Goal: Task Accomplishment & Management: Use online tool/utility

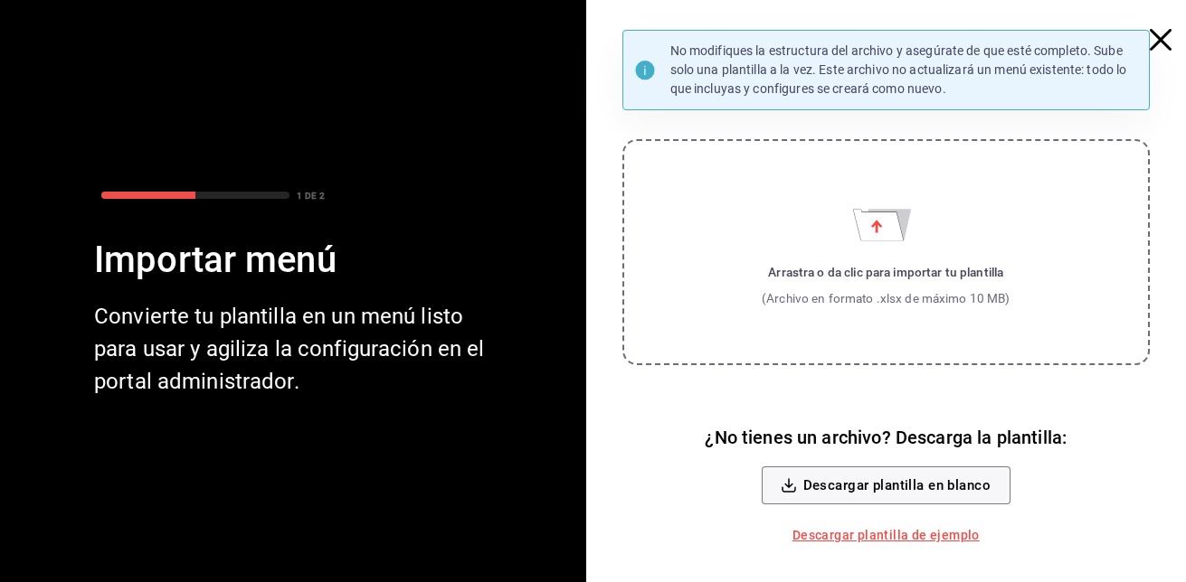
click at [911, 234] on icon "Importar menú" at bounding box center [885, 219] width 65 height 44
click at [0, 0] on input "Arrastra o da clic para importar tu plantilla (Archivo en formato .xlsx de máxi…" at bounding box center [0, 0] width 0 height 0
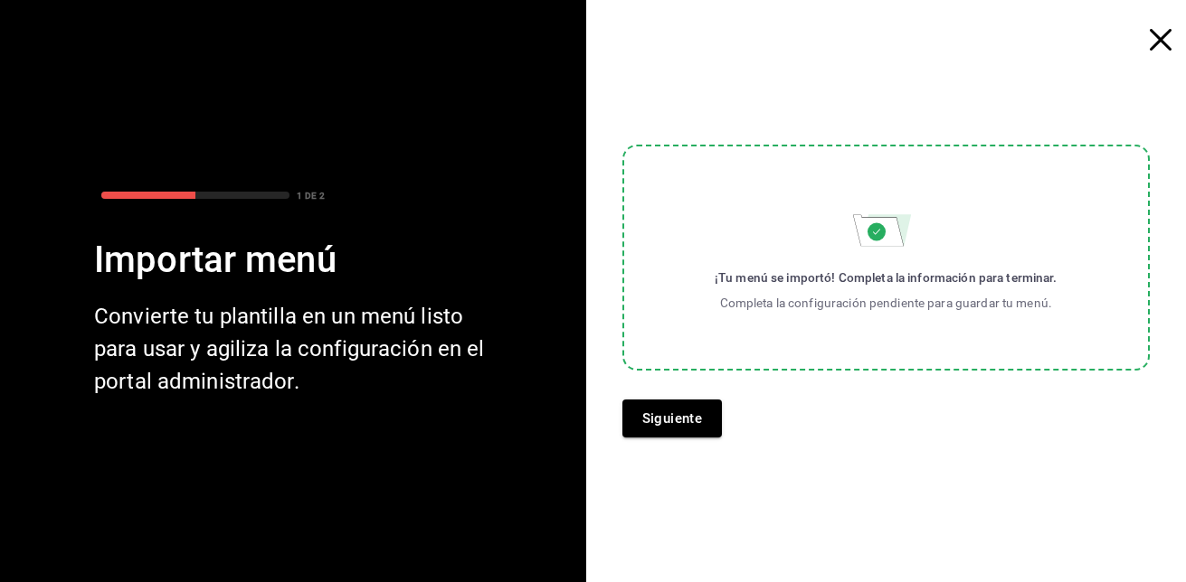
click at [437, 339] on div "Convierte tu plantilla en un menú listo para usar y agiliza la configuración en…" at bounding box center [296, 349] width 405 height 98
click at [669, 416] on button "Siguiente" at bounding box center [672, 419] width 100 height 38
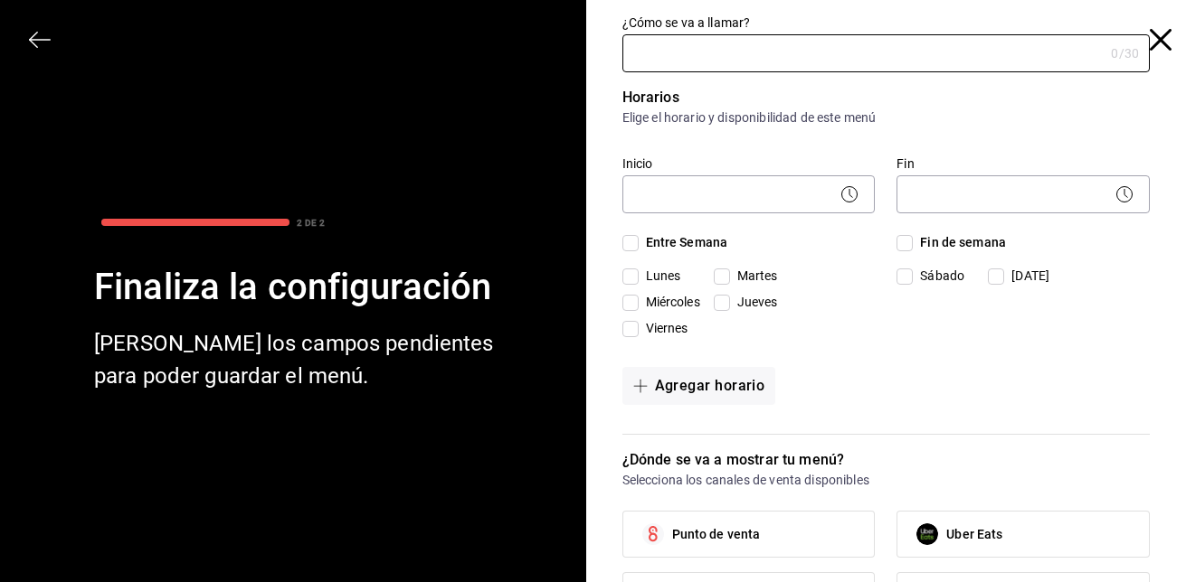
click at [622, 239] on input "Entre Semana" at bounding box center [630, 243] width 16 height 16
checkbox input "true"
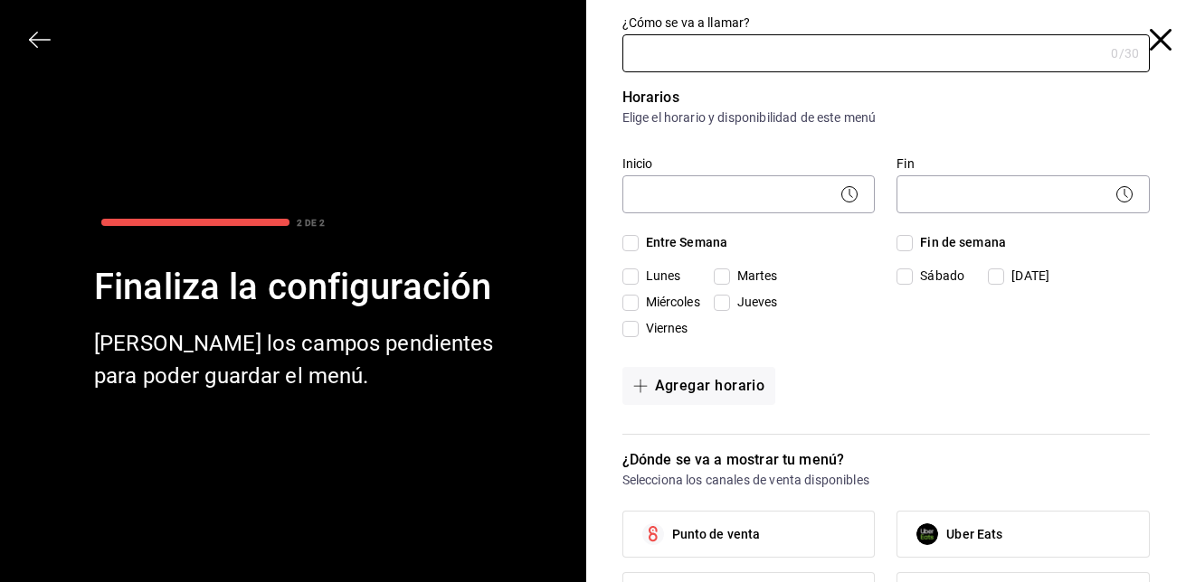
checkbox input "true"
click at [898, 242] on input "Fin de semana" at bounding box center [904, 243] width 16 height 16
checkbox input "true"
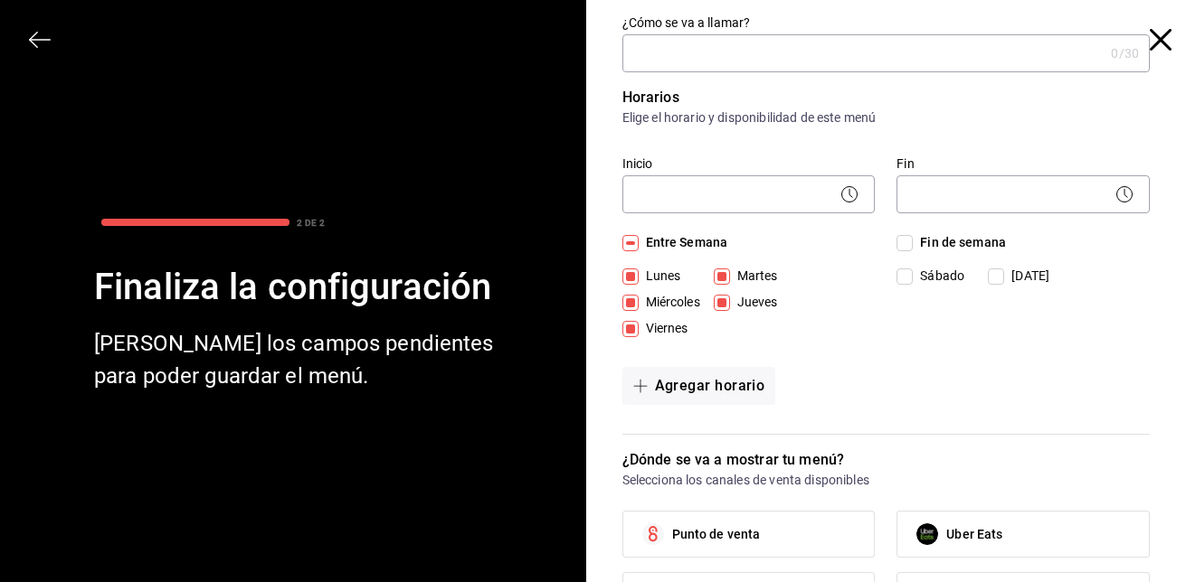
checkbox input "true"
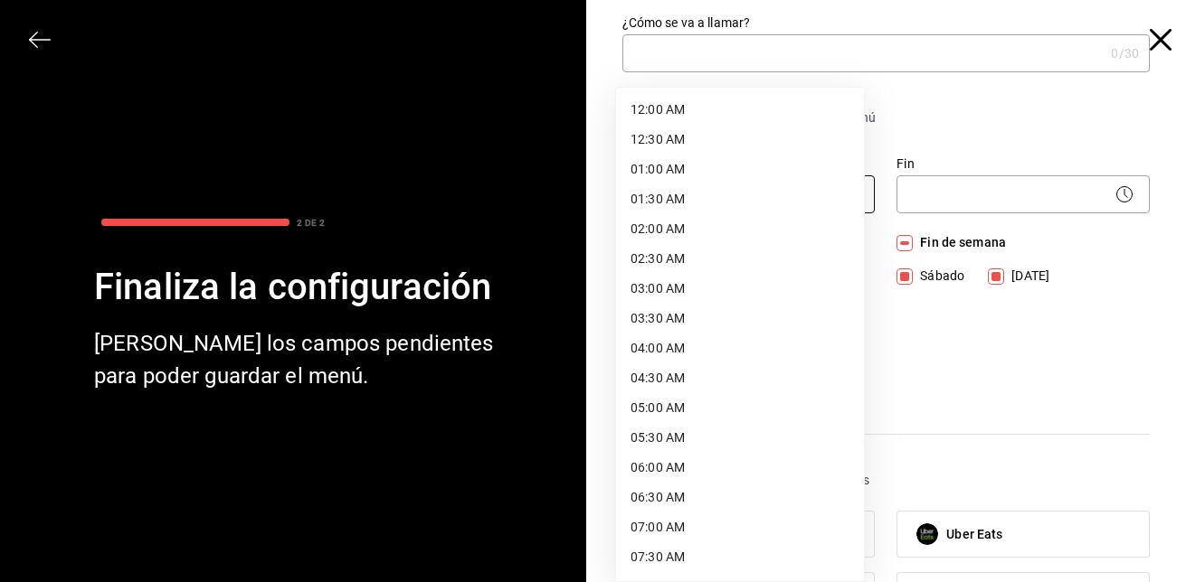
click at [752, 199] on body "Organización - Biberón Cambiar a sucursal Resumen Menús Categorías Artículos Gr…" at bounding box center [593, 291] width 1186 height 582
click at [661, 115] on li "12:00 AM" at bounding box center [740, 110] width 248 height 30
type input "00:00"
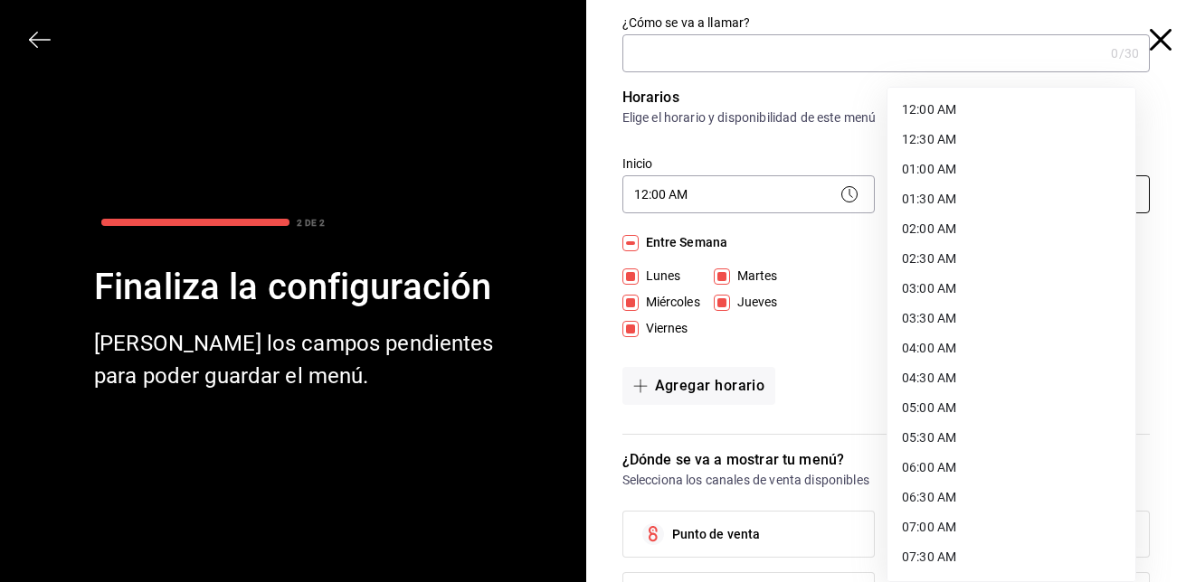
click at [1080, 185] on body "Organización - Biberón Cambiar a sucursal Resumen Menús Categorías Artículos Gr…" at bounding box center [593, 291] width 1186 height 582
click at [951, 553] on li "23:59 PM" at bounding box center [1011, 559] width 248 height 30
type input "23:59"
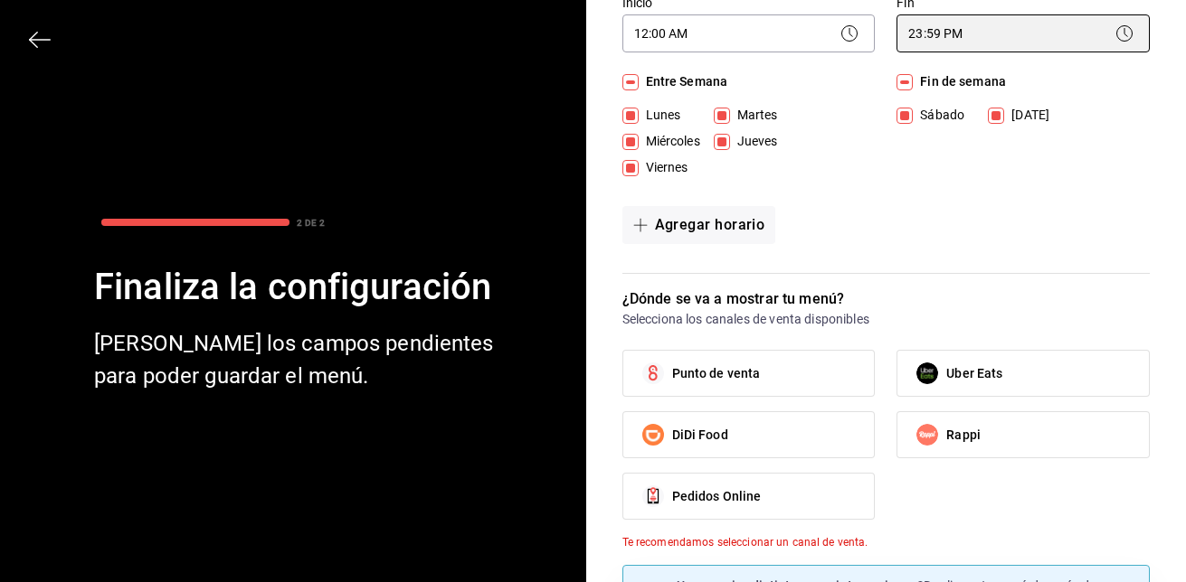
scroll to position [177, 0]
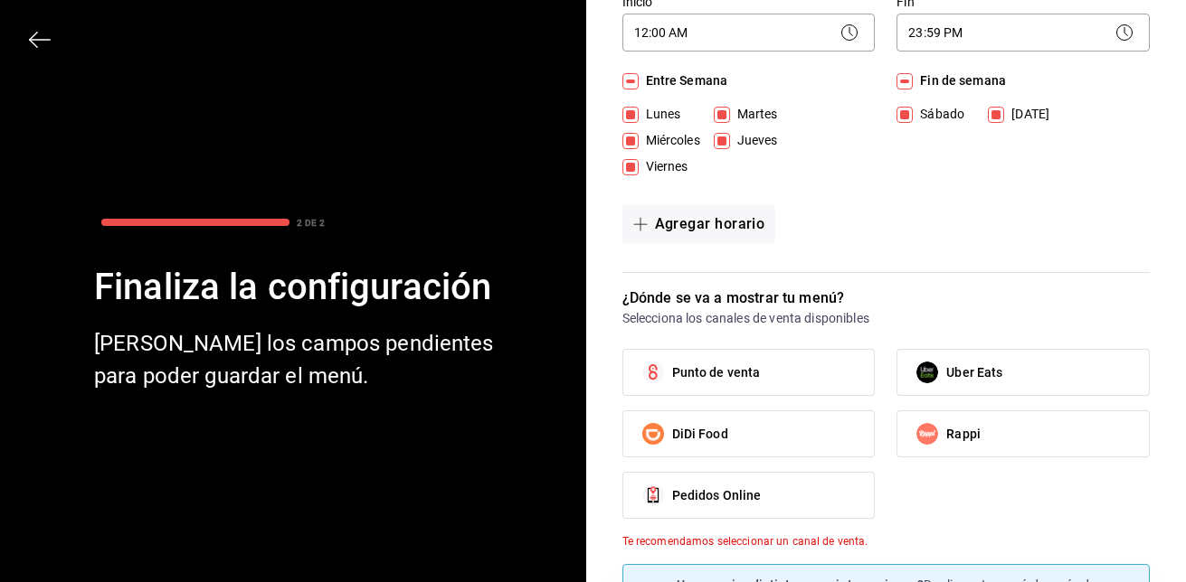
click at [730, 364] on span "Punto de venta" at bounding box center [716, 373] width 89 height 19
click at [672, 364] on input "Punto de venta" at bounding box center [653, 373] width 38 height 38
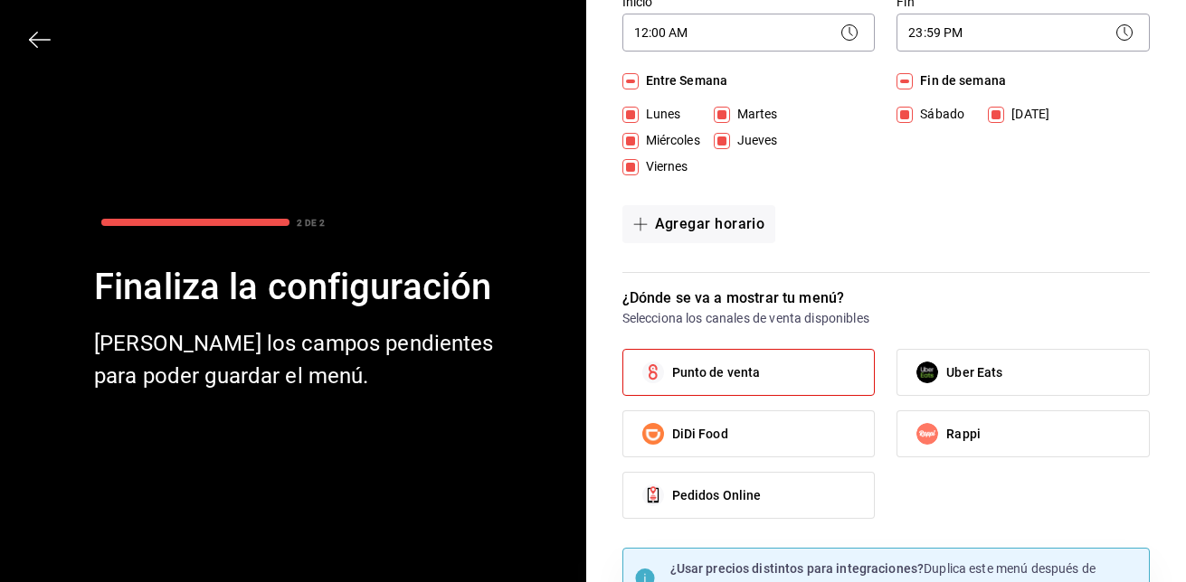
scroll to position [271, 0]
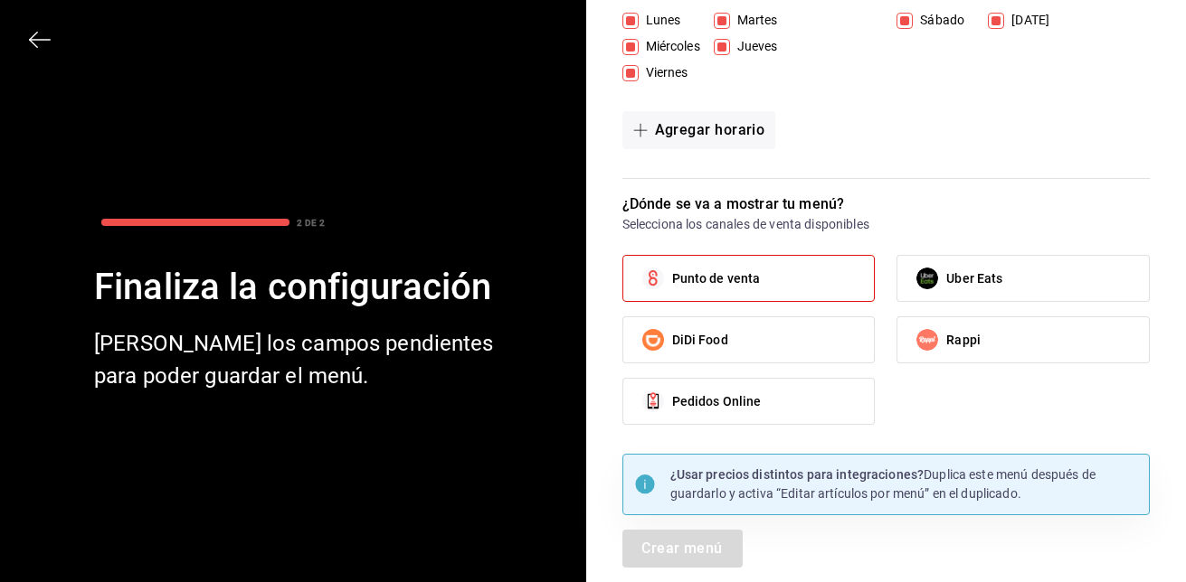
click at [756, 280] on label "Punto de venta" at bounding box center [748, 278] width 251 height 45
click at [672, 280] on input "Punto de venta" at bounding box center [653, 279] width 38 height 38
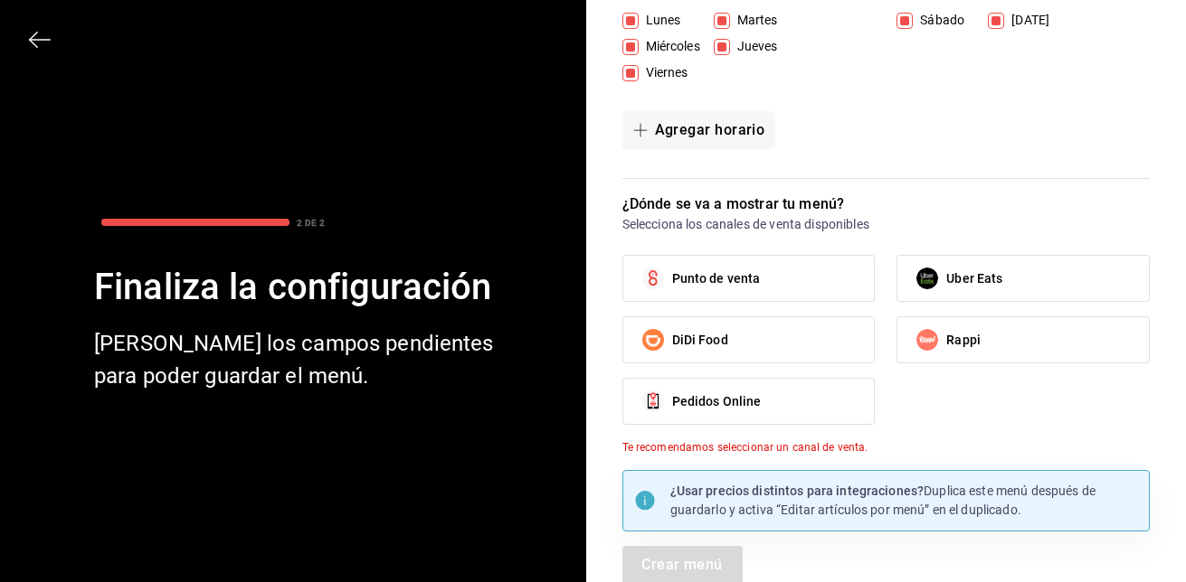
click at [743, 264] on label "Punto de venta" at bounding box center [748, 278] width 251 height 45
click at [672, 264] on input "Punto de venta" at bounding box center [653, 279] width 38 height 38
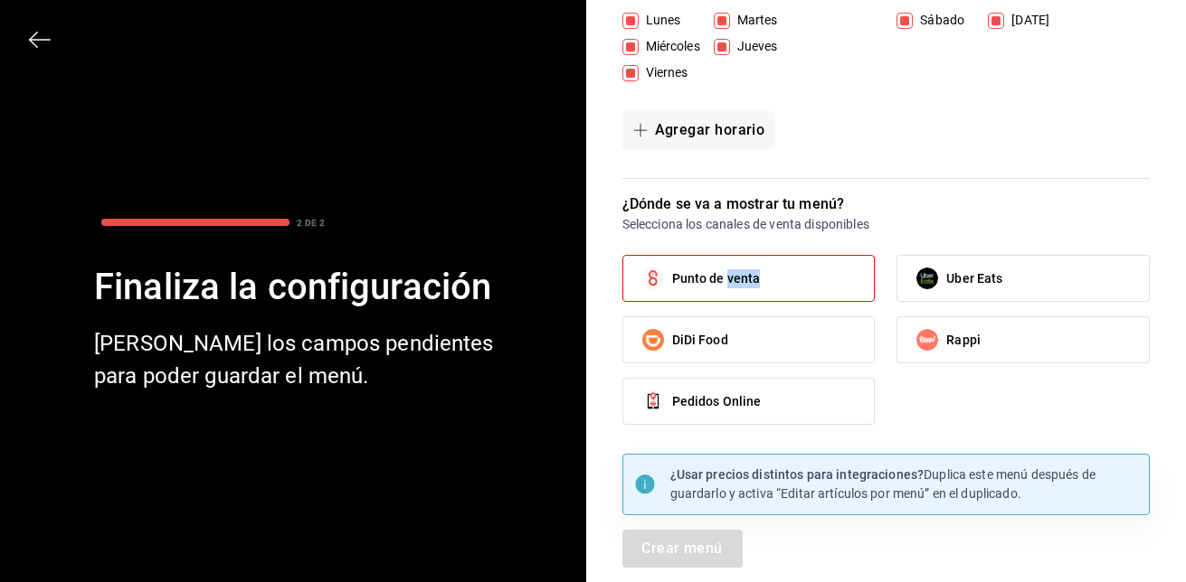
click at [743, 268] on label "Punto de venta" at bounding box center [748, 278] width 251 height 45
click at [672, 268] on input "Punto de venta" at bounding box center [653, 279] width 38 height 38
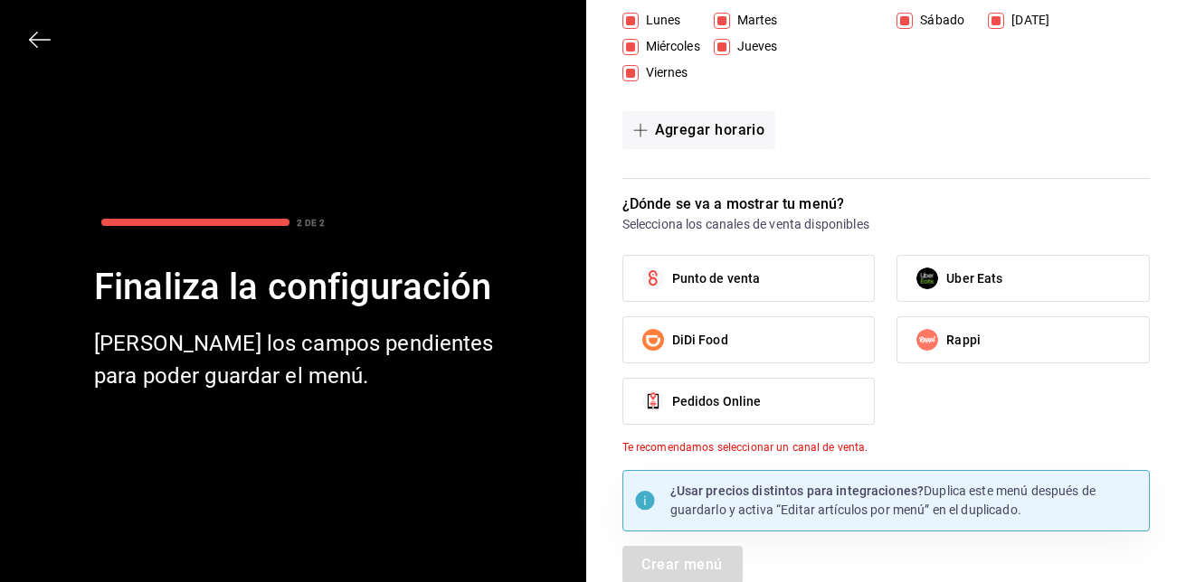
drag, startPoint x: 743, startPoint y: 268, endPoint x: 690, endPoint y: 266, distance: 52.5
click at [690, 266] on label "Punto de venta" at bounding box center [748, 278] width 251 height 45
click at [672, 266] on input "Punto de venta" at bounding box center [653, 279] width 38 height 38
checkbox input "true"
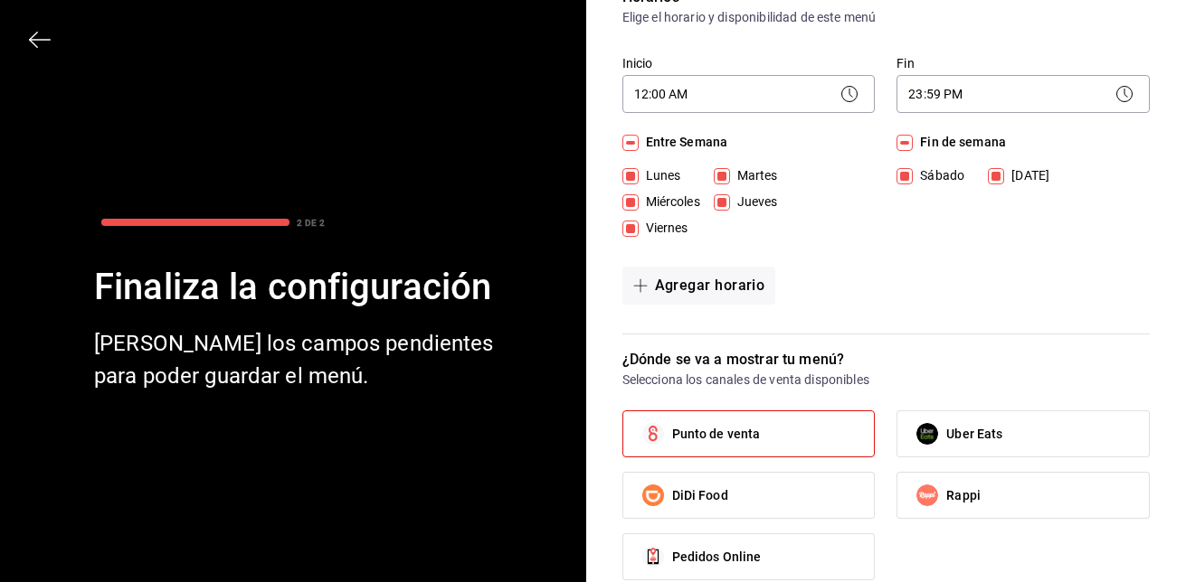
scroll to position [0, 0]
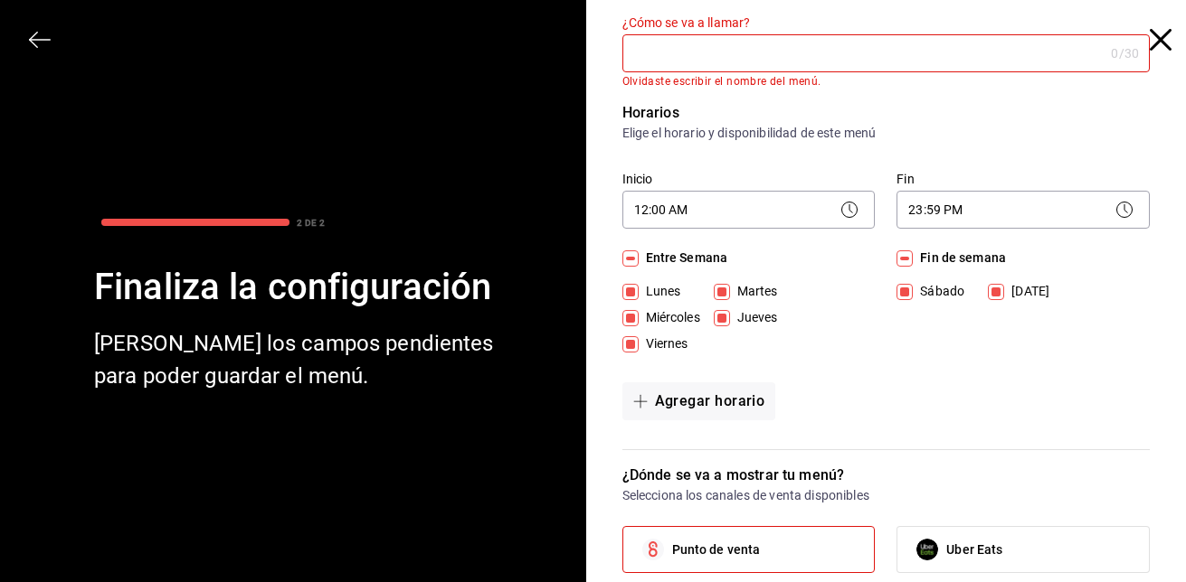
click at [690, 53] on input "¿Cómo se va a llamar?" at bounding box center [863, 53] width 482 height 36
type input "B"
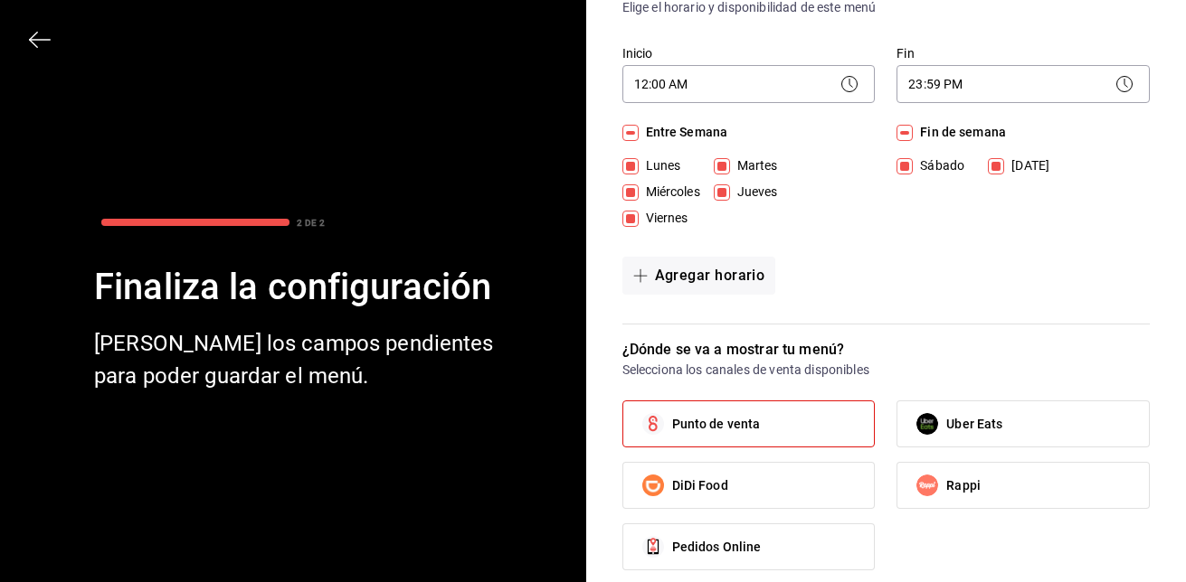
scroll to position [256, 0]
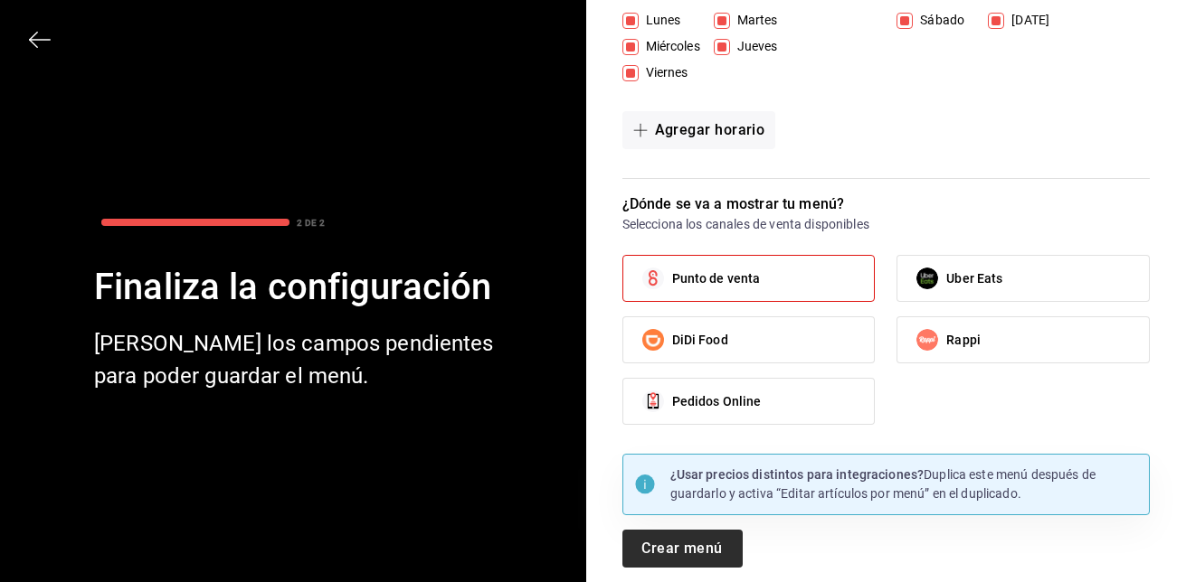
type input "Biberon"
click at [692, 551] on button "Crear menú" at bounding box center [682, 549] width 120 height 38
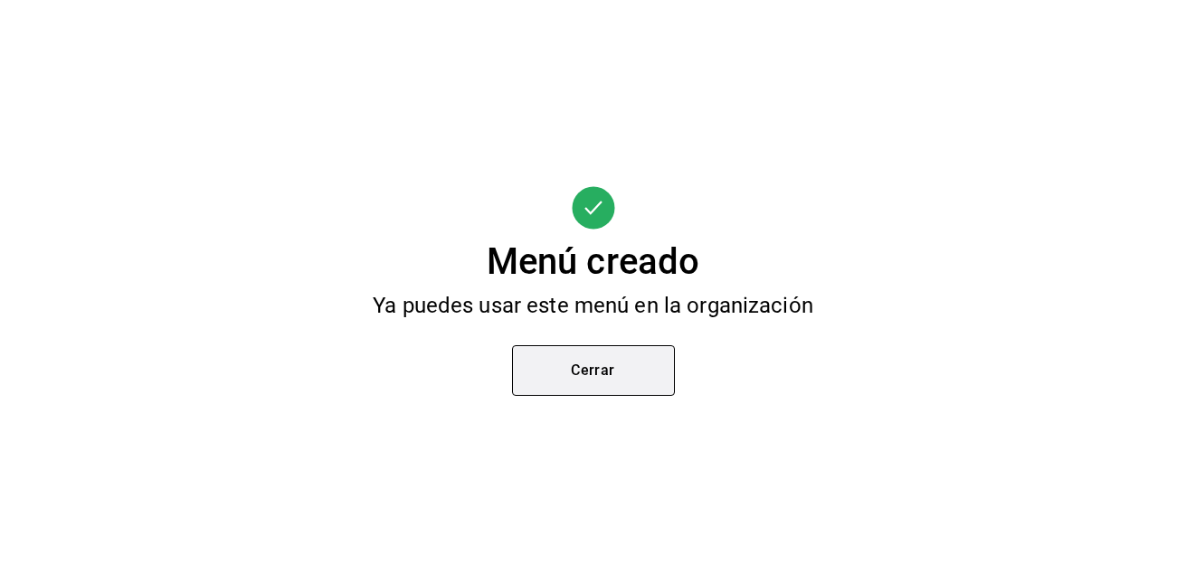
click at [628, 379] on button "Cerrar" at bounding box center [593, 370] width 163 height 51
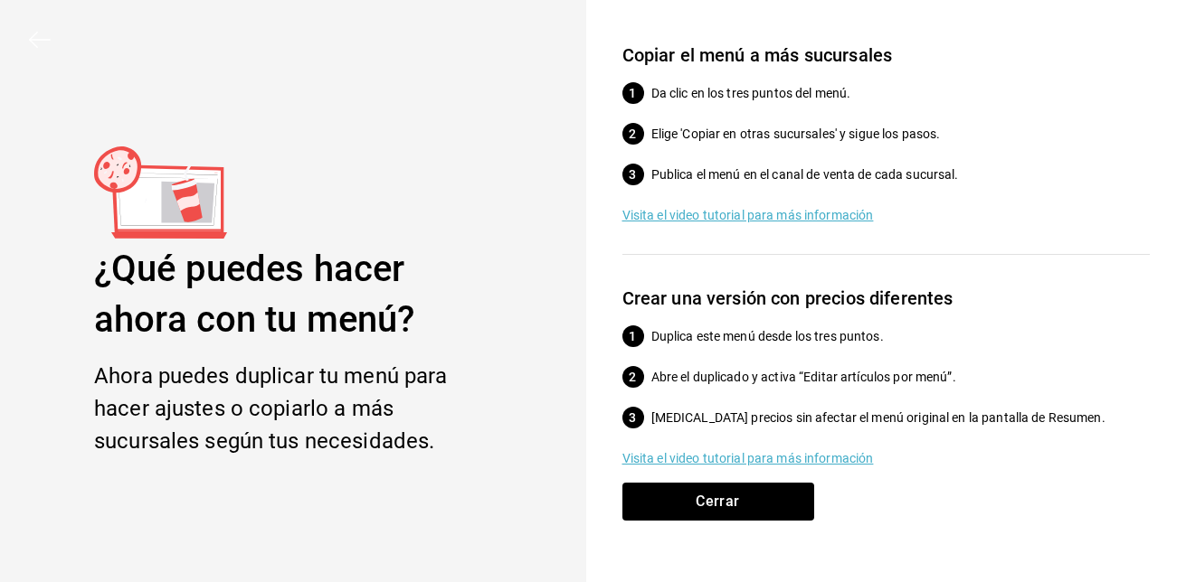
click at [628, 379] on li "Abre el duplicado y activa “Editar artículos por menú”." at bounding box center [886, 377] width 528 height 19
click at [724, 496] on button "Cerrar" at bounding box center [718, 502] width 192 height 38
